Goal: Task Accomplishment & Management: Use online tool/utility

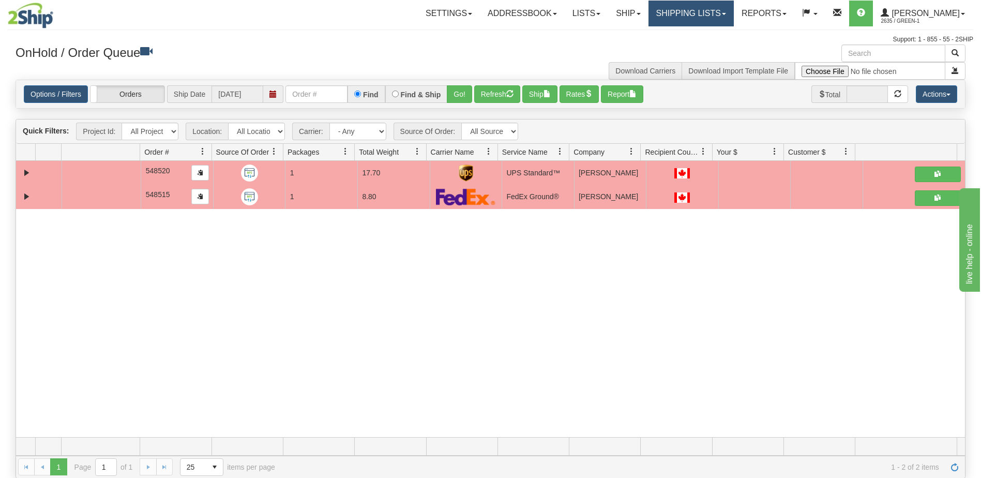
click at [724, 16] on link "Shipping lists" at bounding box center [690, 14] width 85 height 26
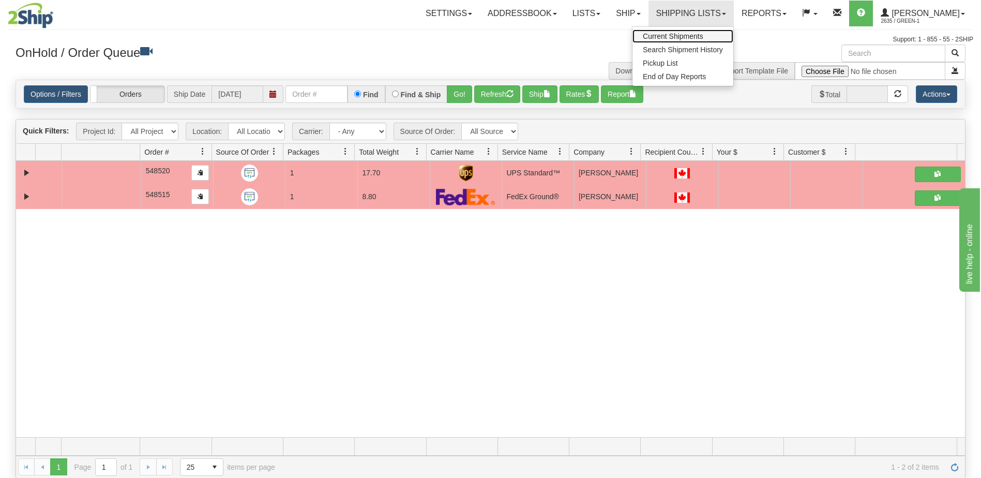
click at [699, 39] on span "Current Shipments" at bounding box center [673, 36] width 61 height 8
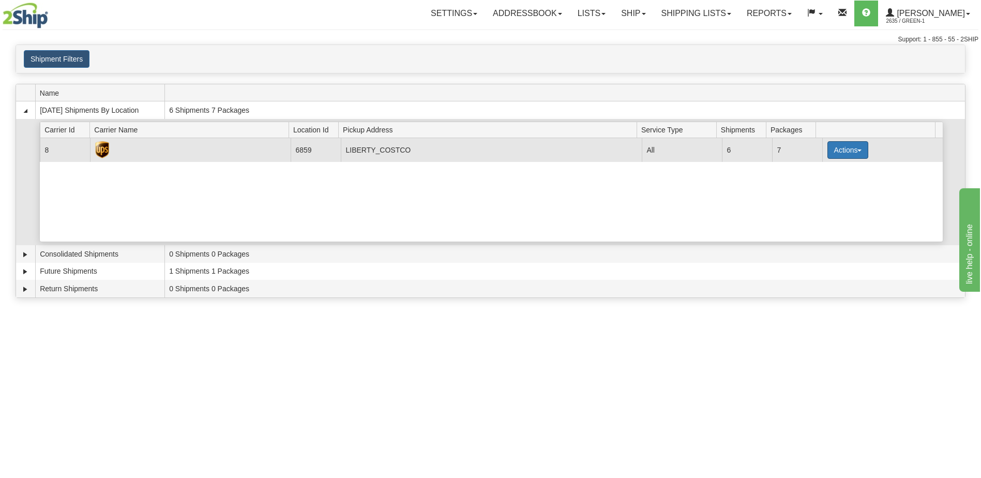
click at [858, 152] on button "Actions" at bounding box center [847, 150] width 41 height 18
click at [853, 149] on button "Actions" at bounding box center [847, 150] width 41 height 18
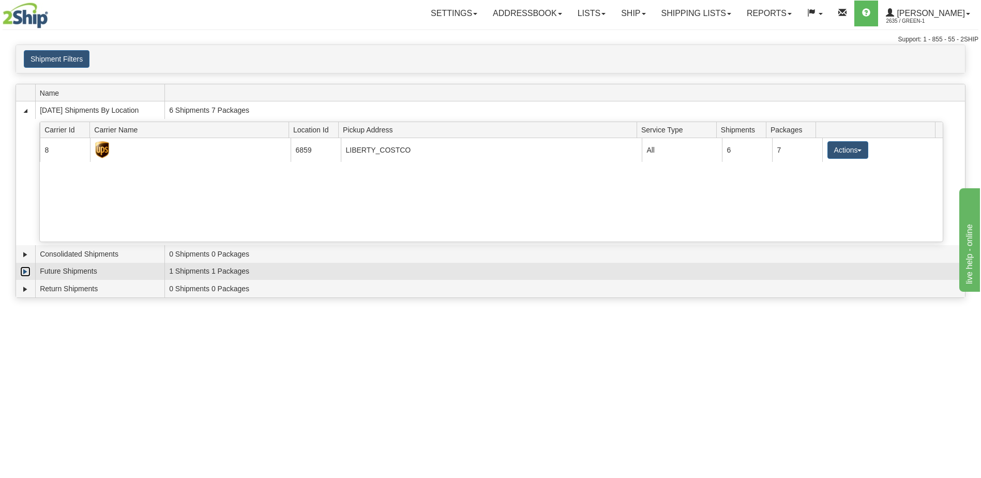
click at [27, 274] on link "Expand" at bounding box center [25, 271] width 10 height 10
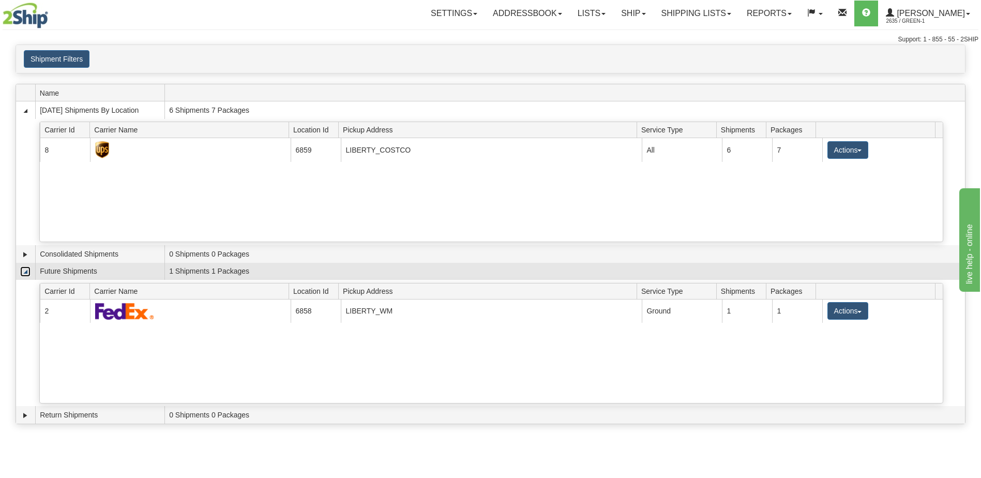
scroll to position [52, 0]
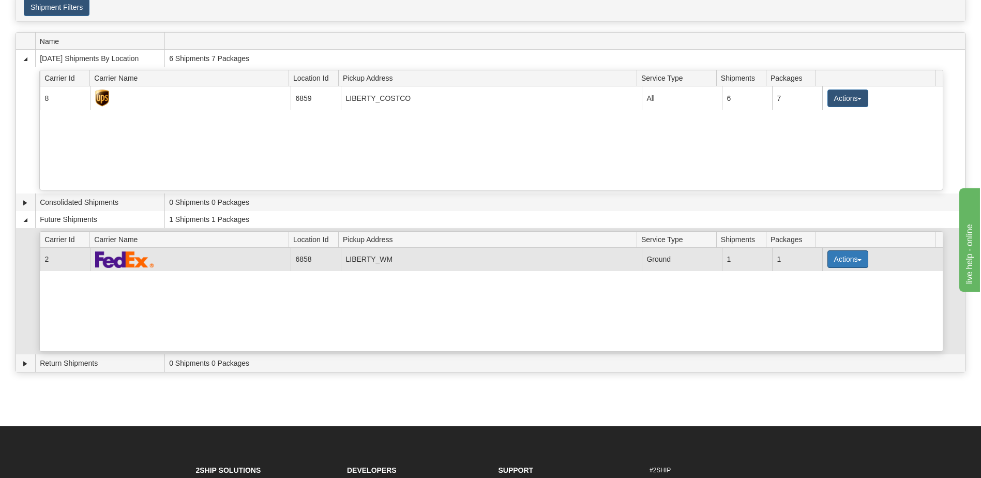
click at [857, 260] on span "button" at bounding box center [859, 260] width 4 height 2
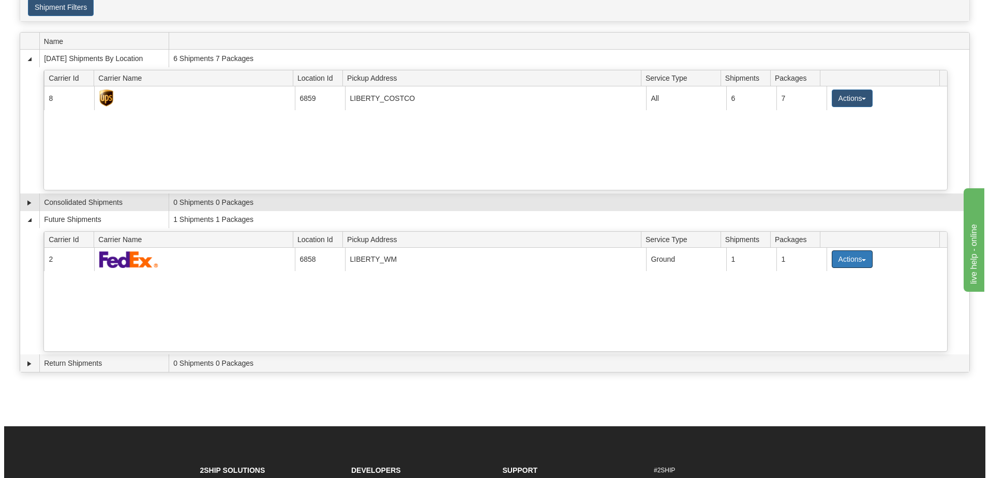
scroll to position [0, 0]
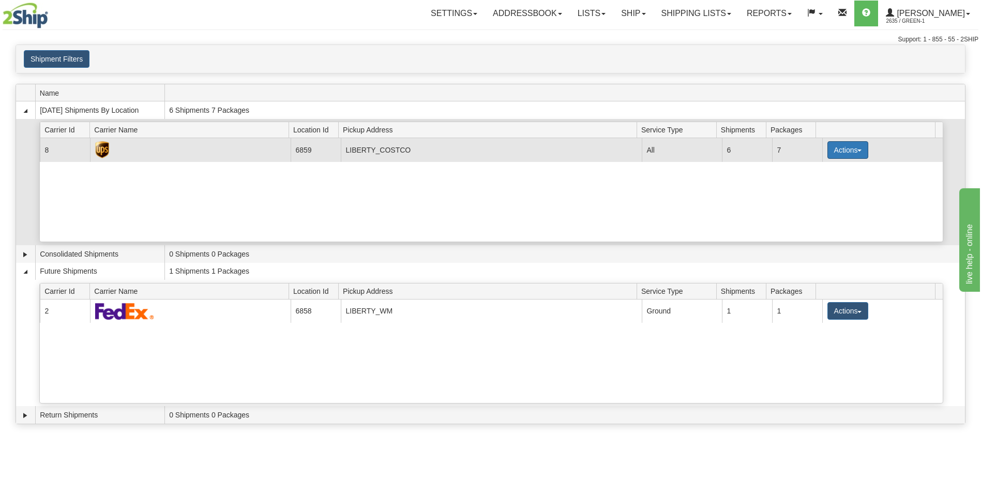
click at [859, 153] on button "Actions" at bounding box center [847, 150] width 41 height 18
click at [828, 199] on link "Pickup" at bounding box center [826, 196] width 83 height 13
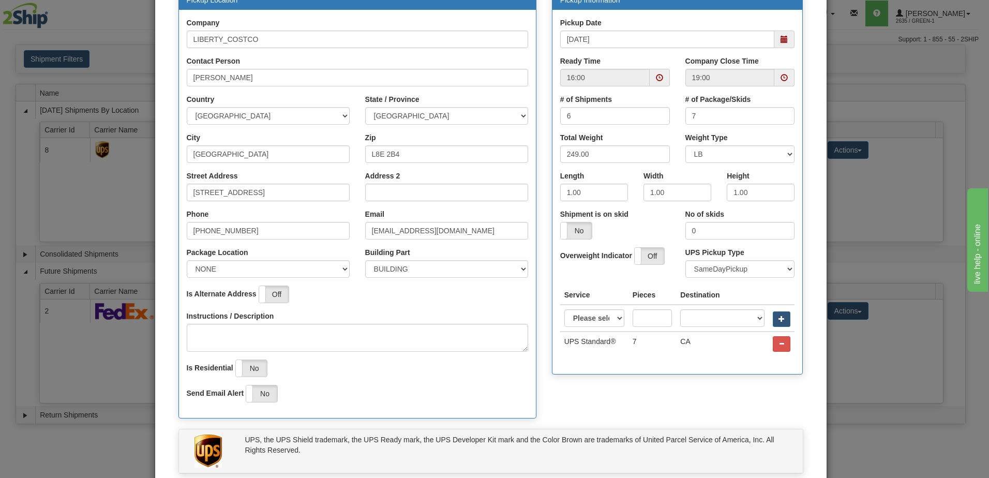
scroll to position [38, 0]
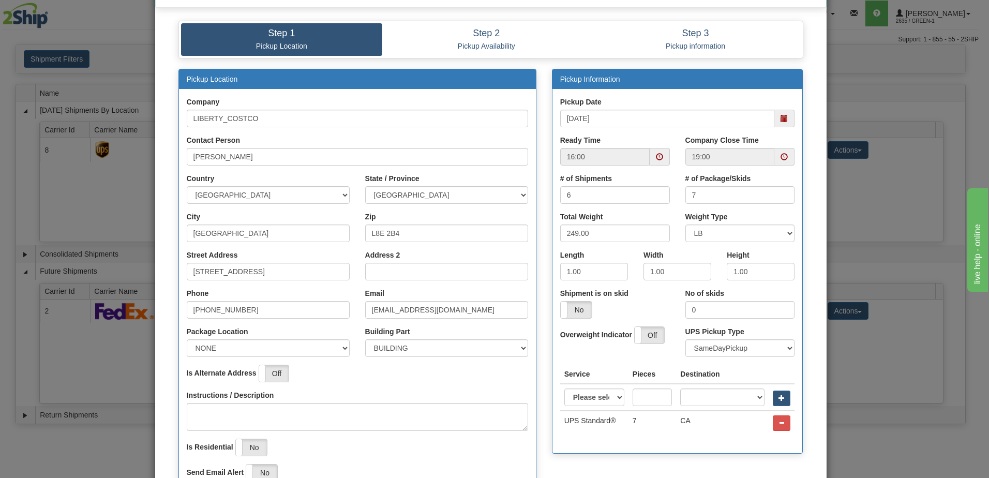
click at [658, 156] on span at bounding box center [659, 156] width 7 height 7
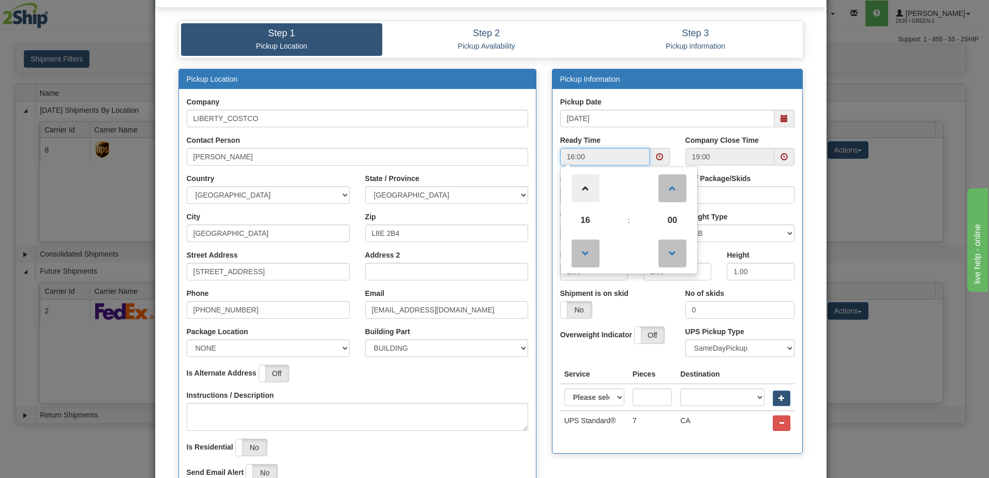
click at [586, 193] on span at bounding box center [585, 188] width 28 height 28
click at [582, 263] on span at bounding box center [585, 253] width 28 height 28
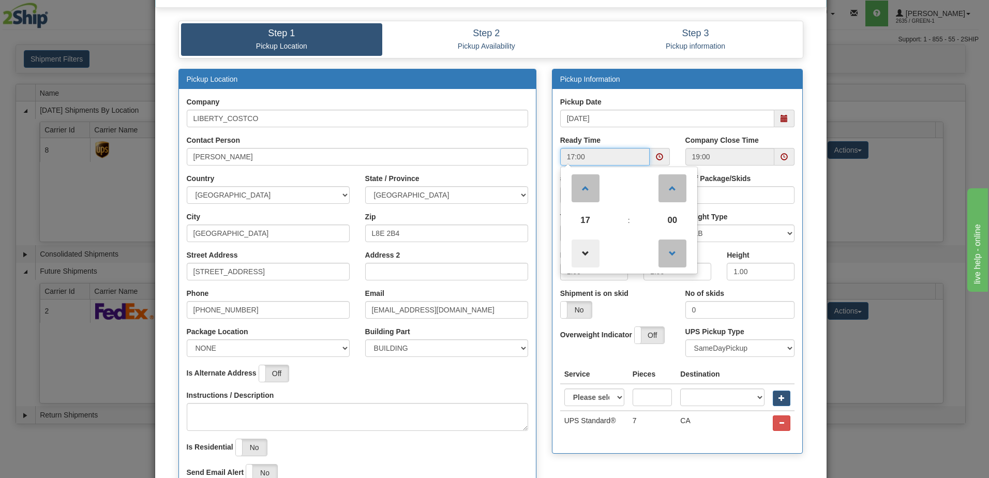
click at [583, 256] on span at bounding box center [585, 253] width 28 height 28
type input "14:00"
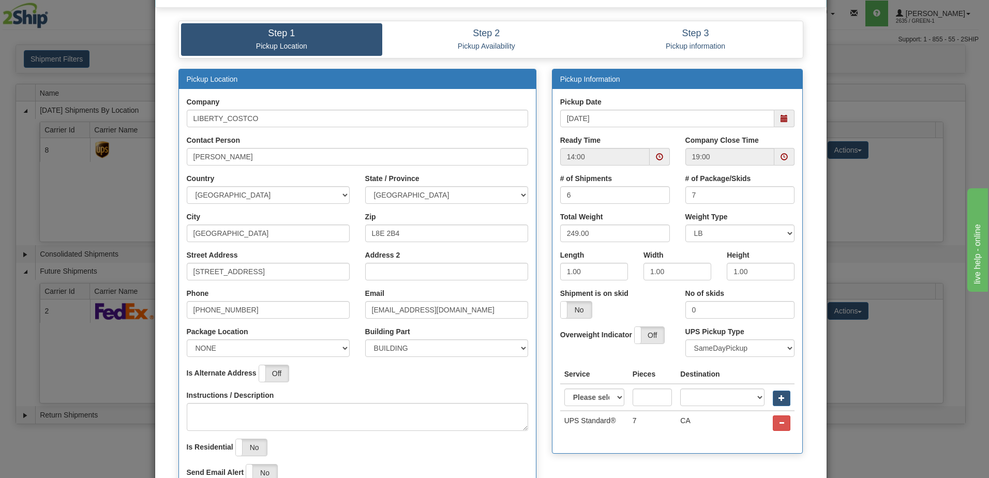
click at [655, 138] on div "Ready Time 14:00" at bounding box center [615, 150] width 110 height 31
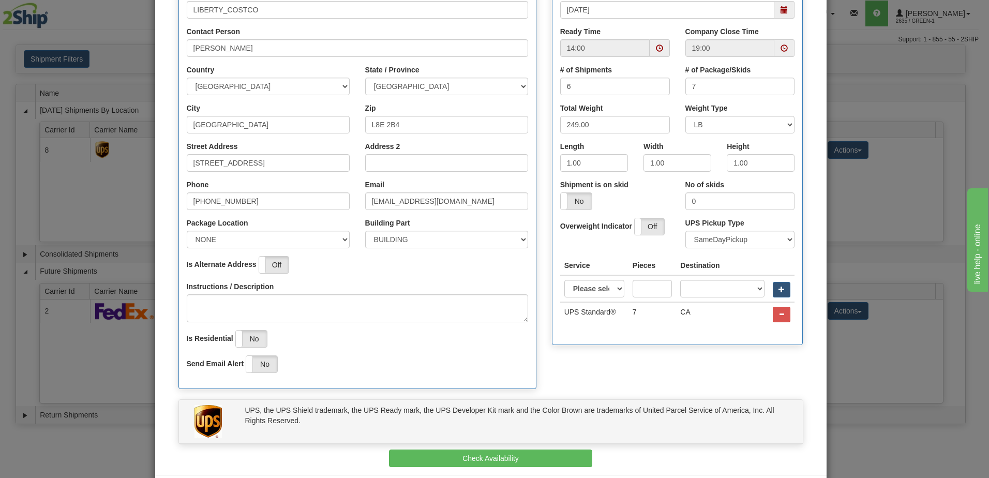
scroll to position [193, 0]
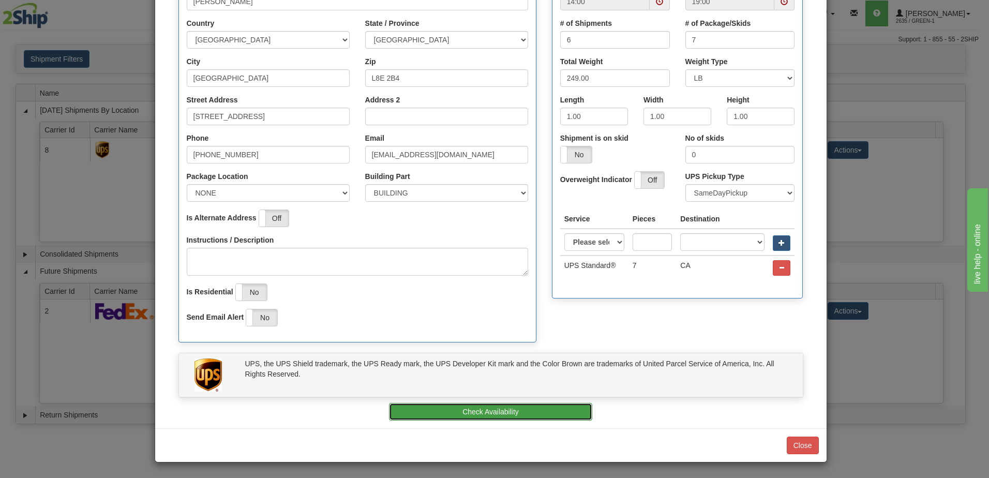
click at [525, 411] on button "Check Availability" at bounding box center [490, 412] width 203 height 18
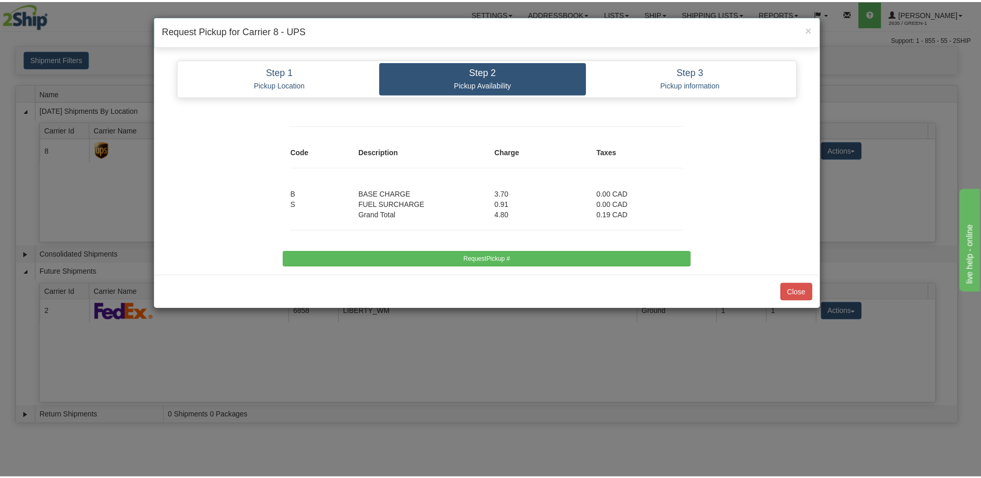
scroll to position [0, 0]
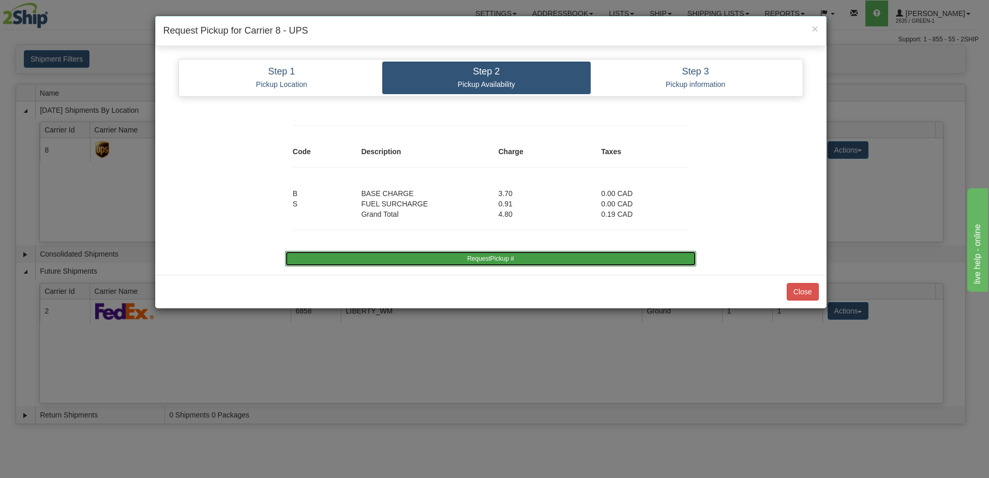
click at [488, 262] on button "RequestPickup #" at bounding box center [490, 259] width 411 height 16
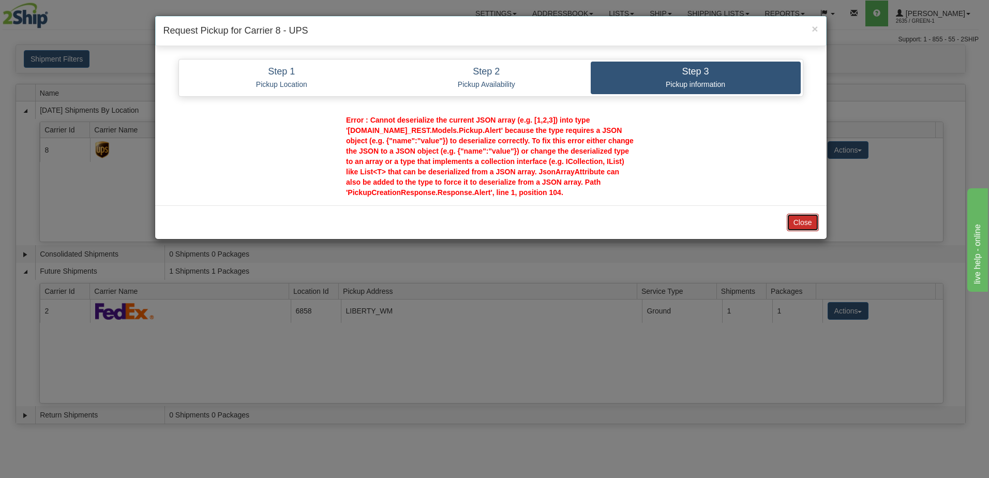
click at [807, 220] on button "Close" at bounding box center [803, 223] width 32 height 18
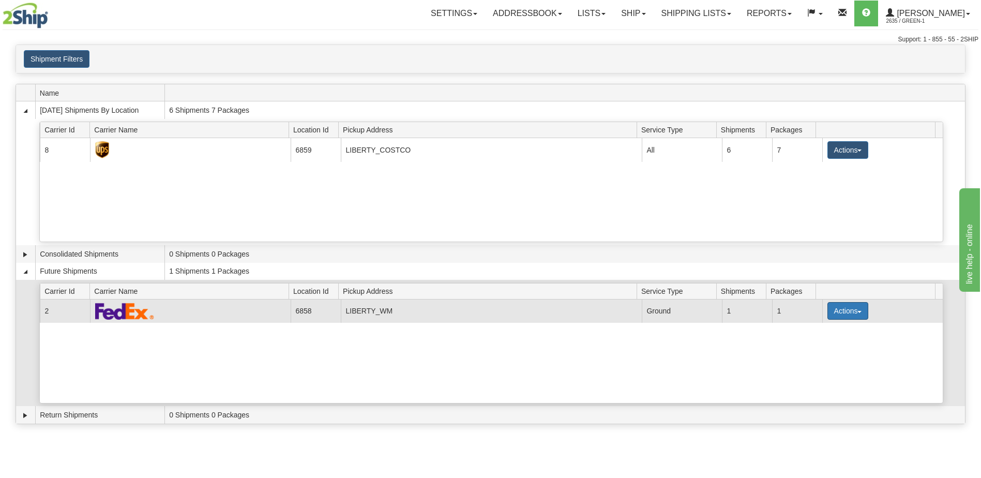
click at [844, 308] on button "Actions" at bounding box center [847, 311] width 41 height 18
click at [820, 334] on link "Details" at bounding box center [826, 330] width 83 height 13
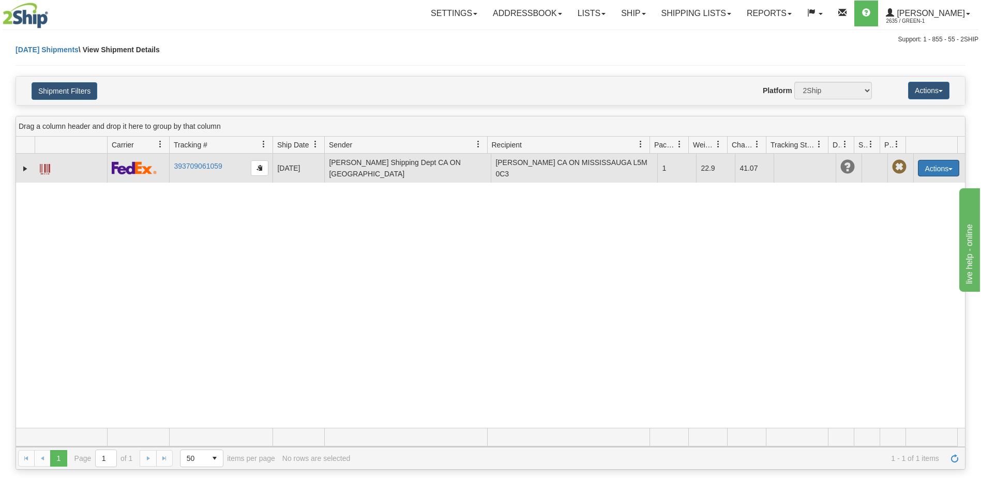
click at [942, 172] on button "Actions" at bounding box center [938, 168] width 41 height 17
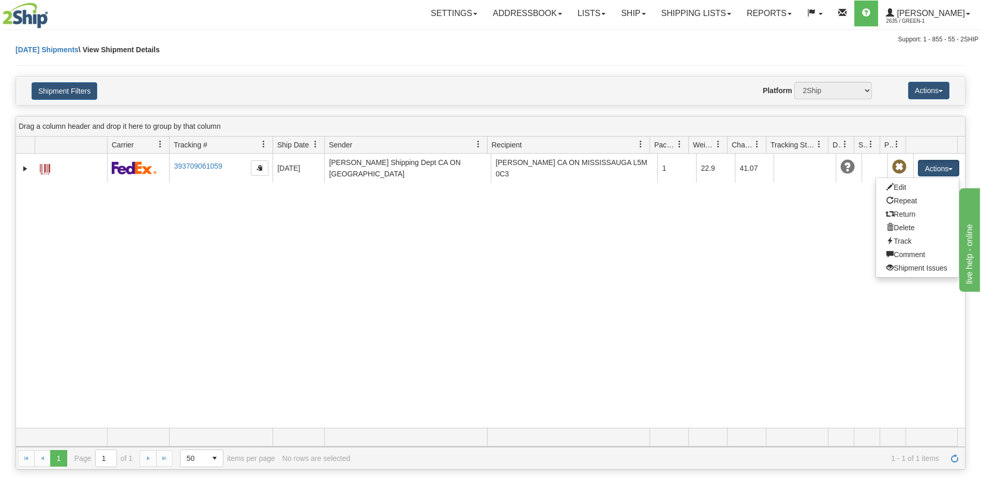
click at [742, 324] on div "31685478 2635 393709061059 09/30/2025 09/29/2025 12:56:04 PM JD Smith Shipping …" at bounding box center [490, 291] width 949 height 274
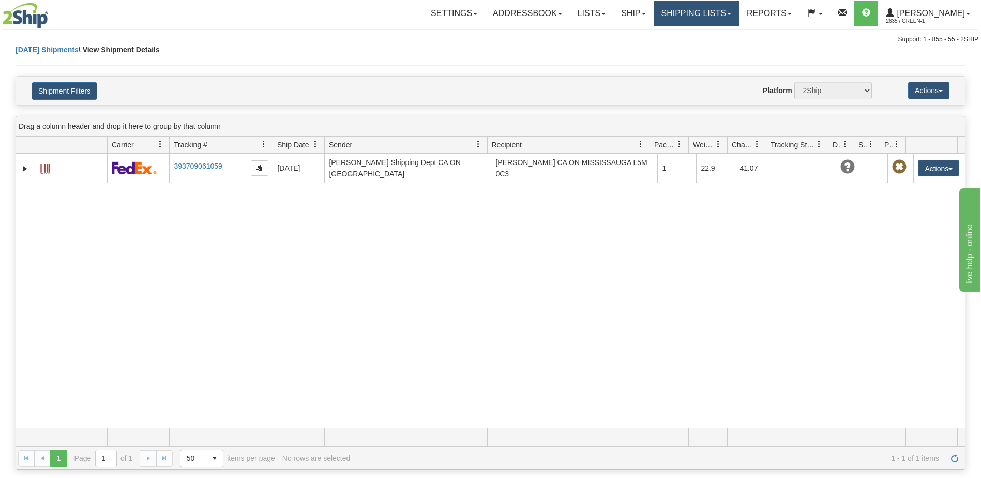
click at [715, 13] on link "Shipping lists" at bounding box center [696, 14] width 85 height 26
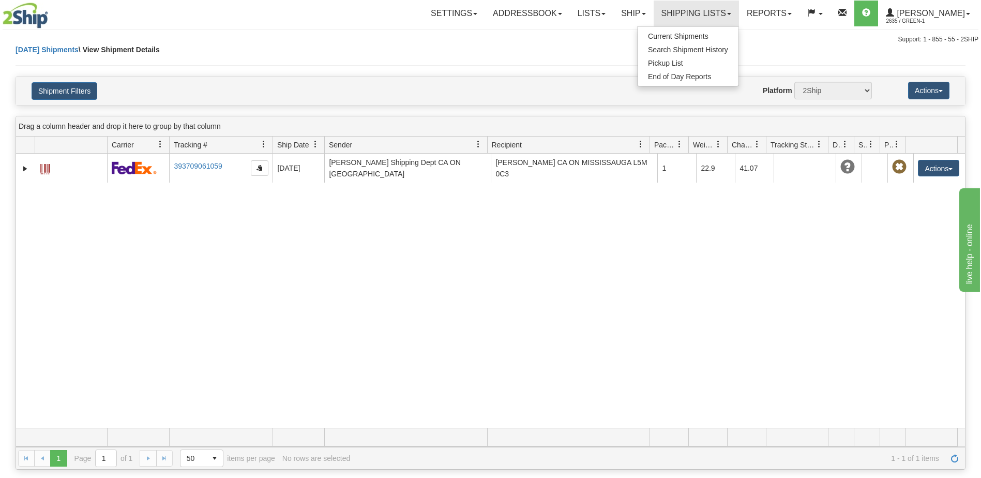
click at [822, 44] on div "Today Shipments \ View Shipment Details" at bounding box center [491, 60] width 950 height 32
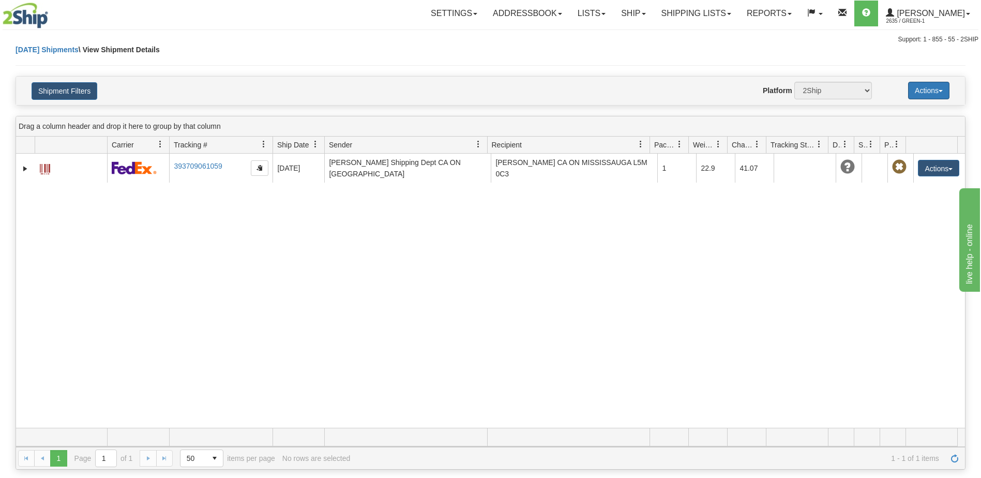
click at [932, 95] on button "Actions" at bounding box center [928, 91] width 41 height 18
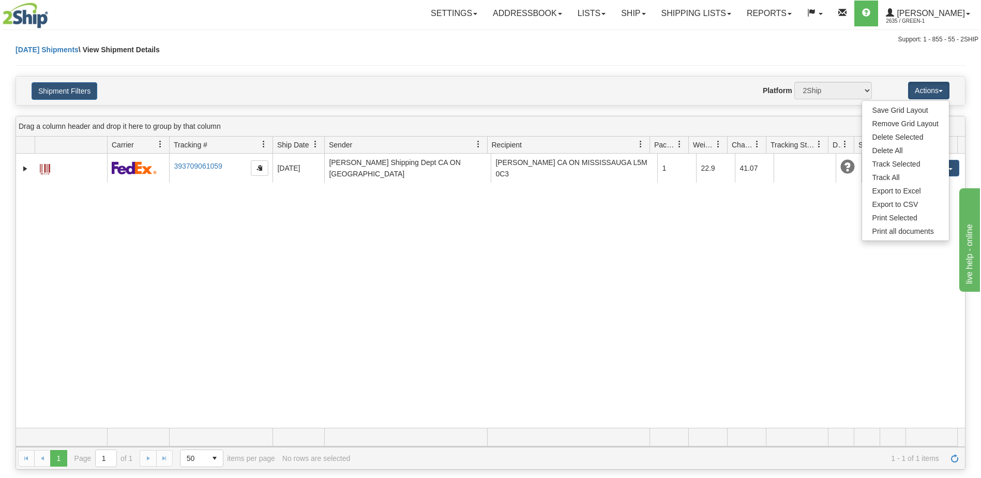
click at [713, 275] on div "31685478 2635 393709061059 09/30/2025 09/29/2025 12:56:04 PM JD Smith Shipping …" at bounding box center [490, 291] width 949 height 274
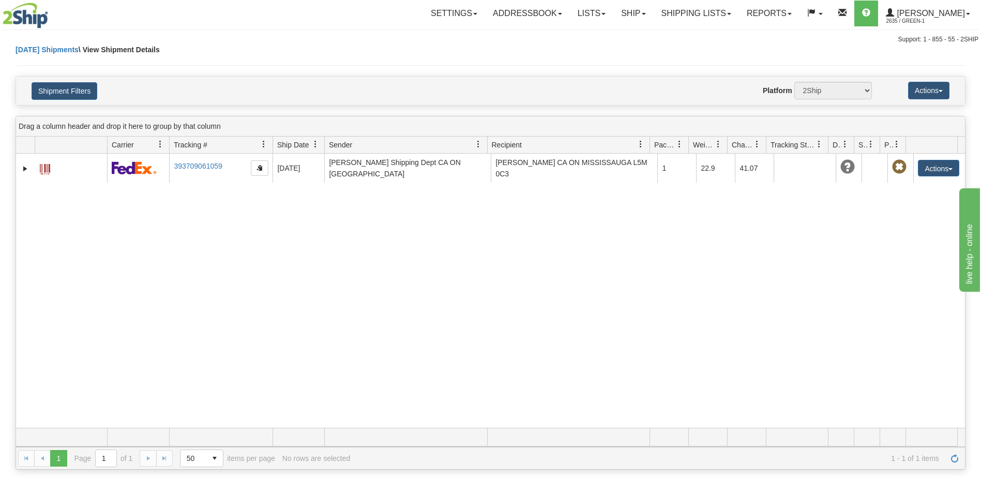
click at [849, 246] on div "31685478 2635 393709061059 09/30/2025 09/29/2025 12:56:04 PM JD Smith Shipping …" at bounding box center [490, 291] width 949 height 274
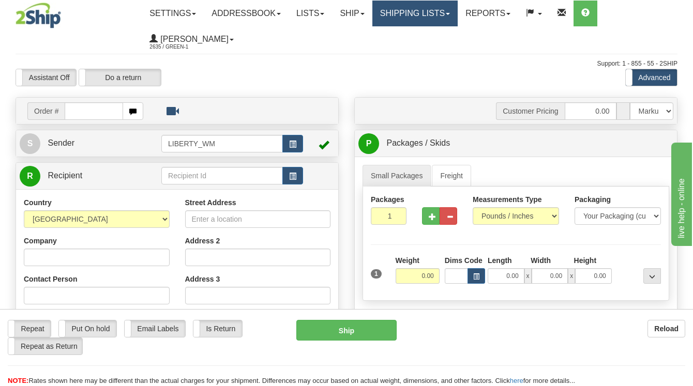
click at [437, 13] on link "Shipping lists" at bounding box center [414, 14] width 85 height 26
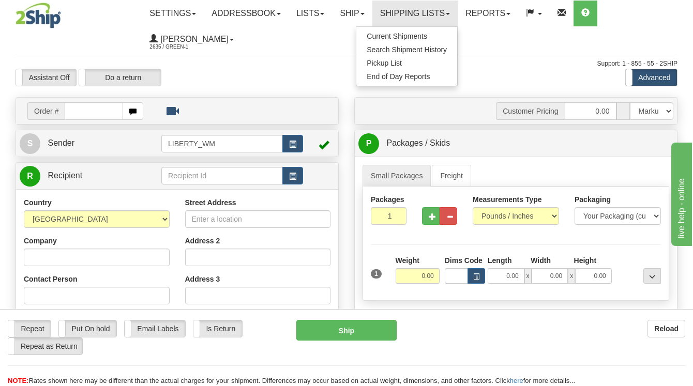
click at [293, 70] on div "Assistant On Assistant Off Do a return Do a return Previous Next Standard Advan…" at bounding box center [346, 78] width 677 height 18
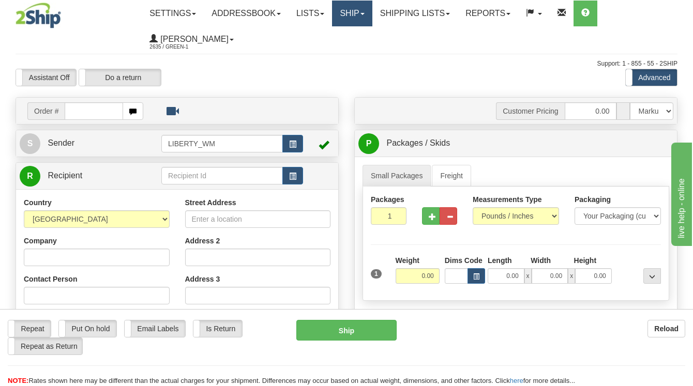
click at [371, 16] on link "Ship" at bounding box center [352, 14] width 40 height 26
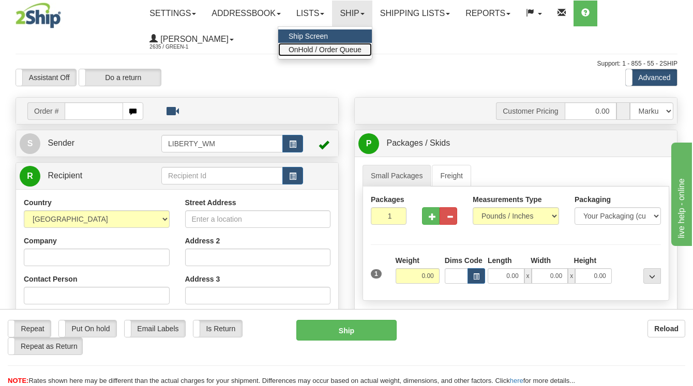
click at [356, 48] on span "OnHold / Order Queue" at bounding box center [325, 50] width 73 height 8
